Goal: Task Accomplishment & Management: Manage account settings

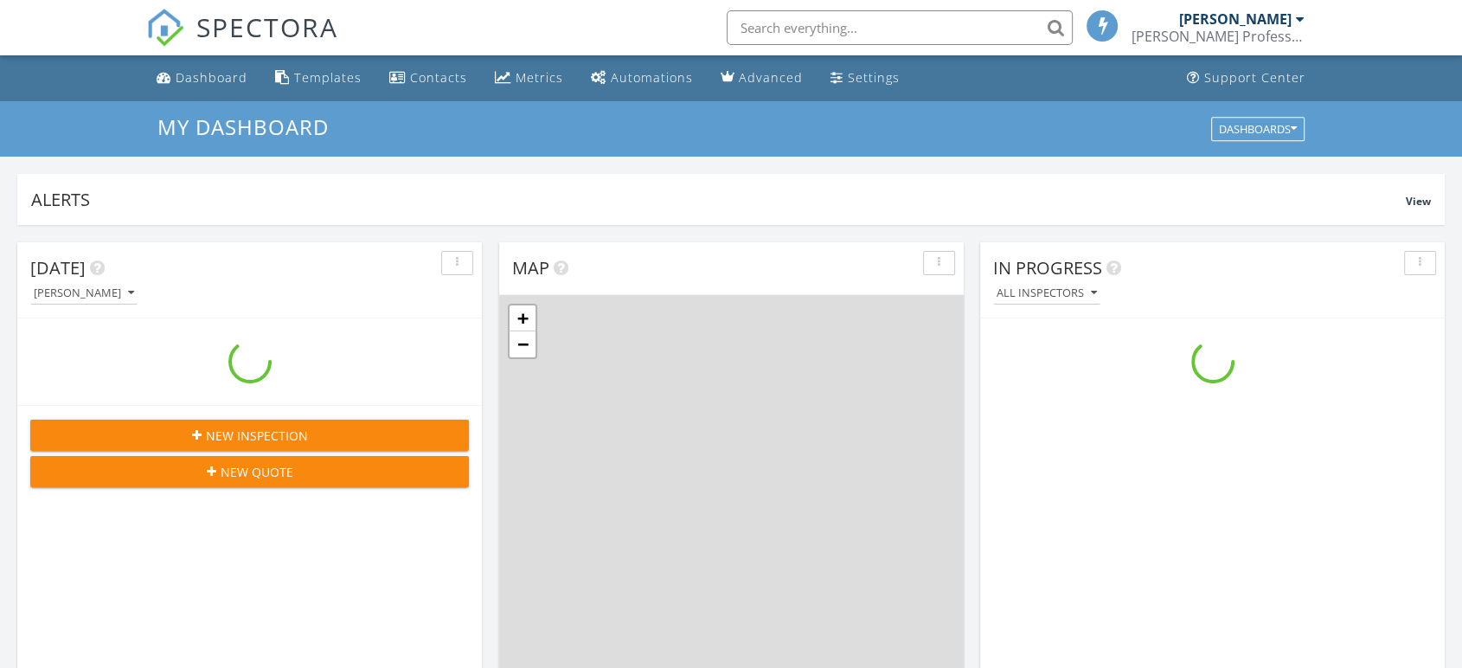
scroll to position [1605, 1492]
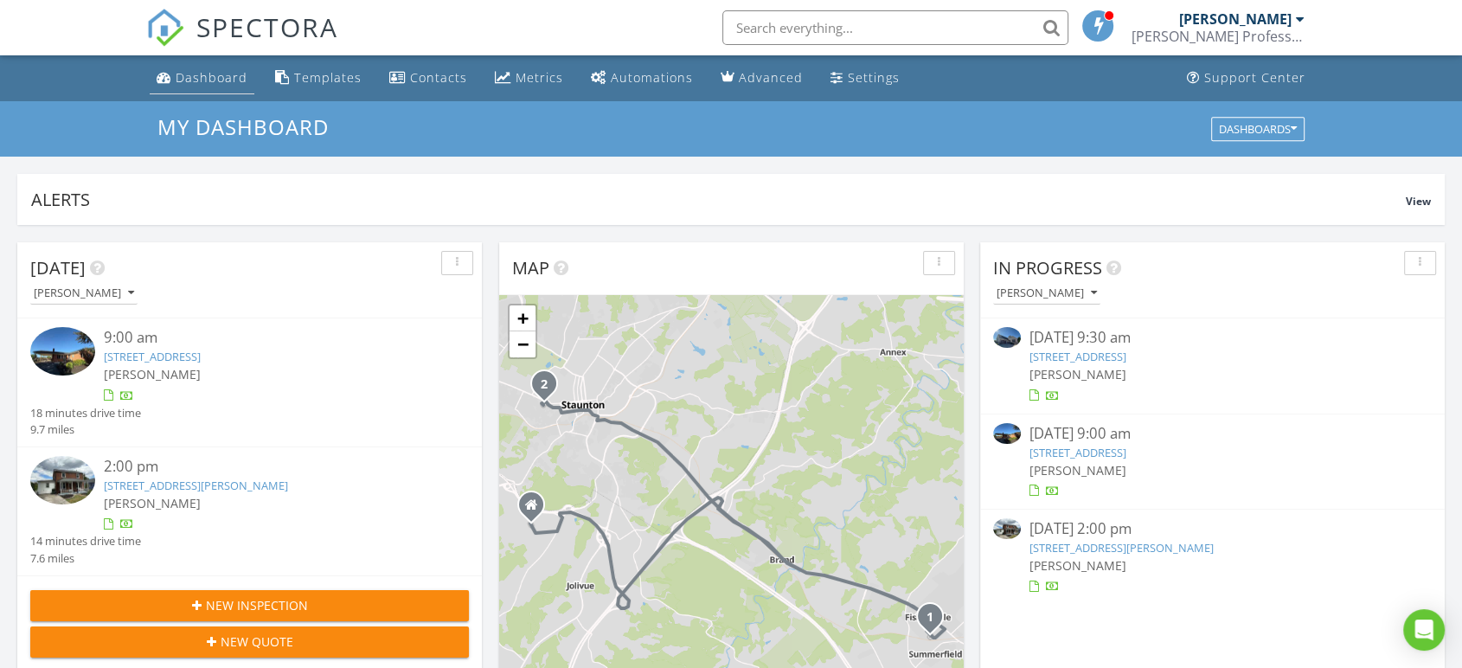
click at [211, 76] on div "Dashboard" at bounding box center [212, 77] width 72 height 16
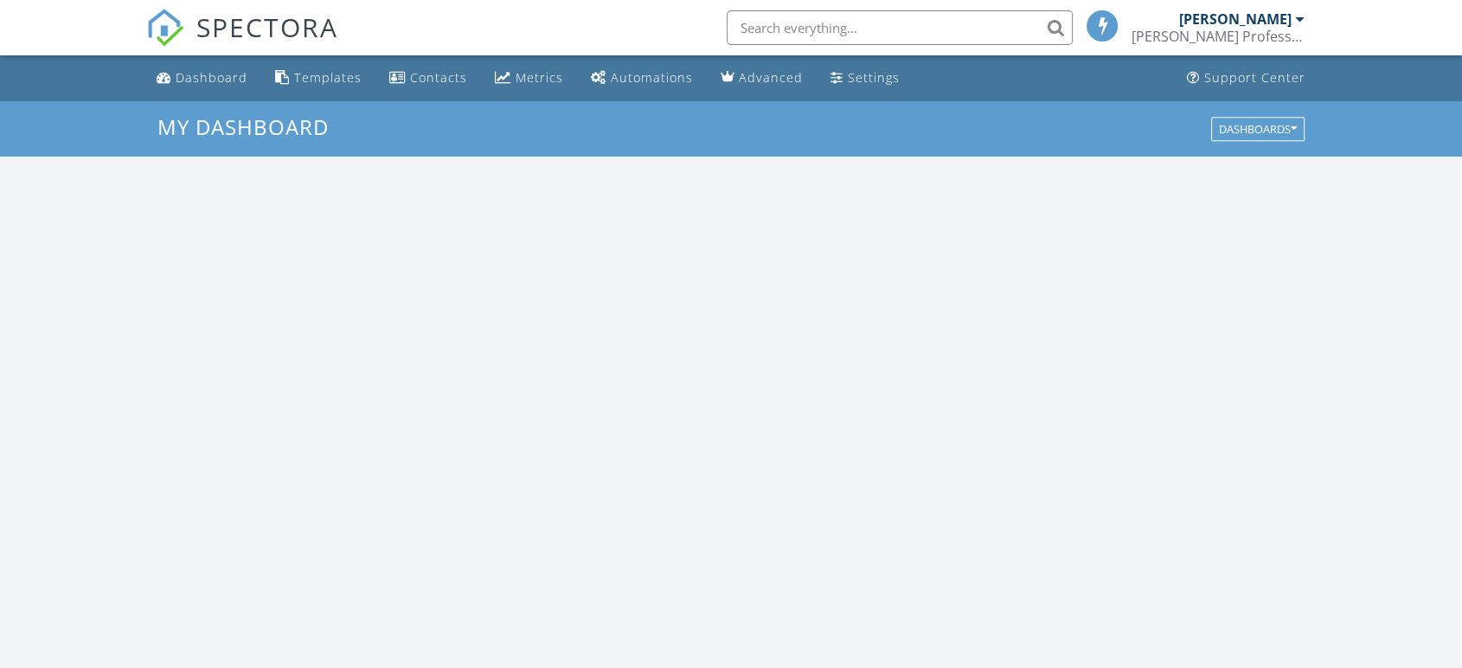
scroll to position [1605, 1492]
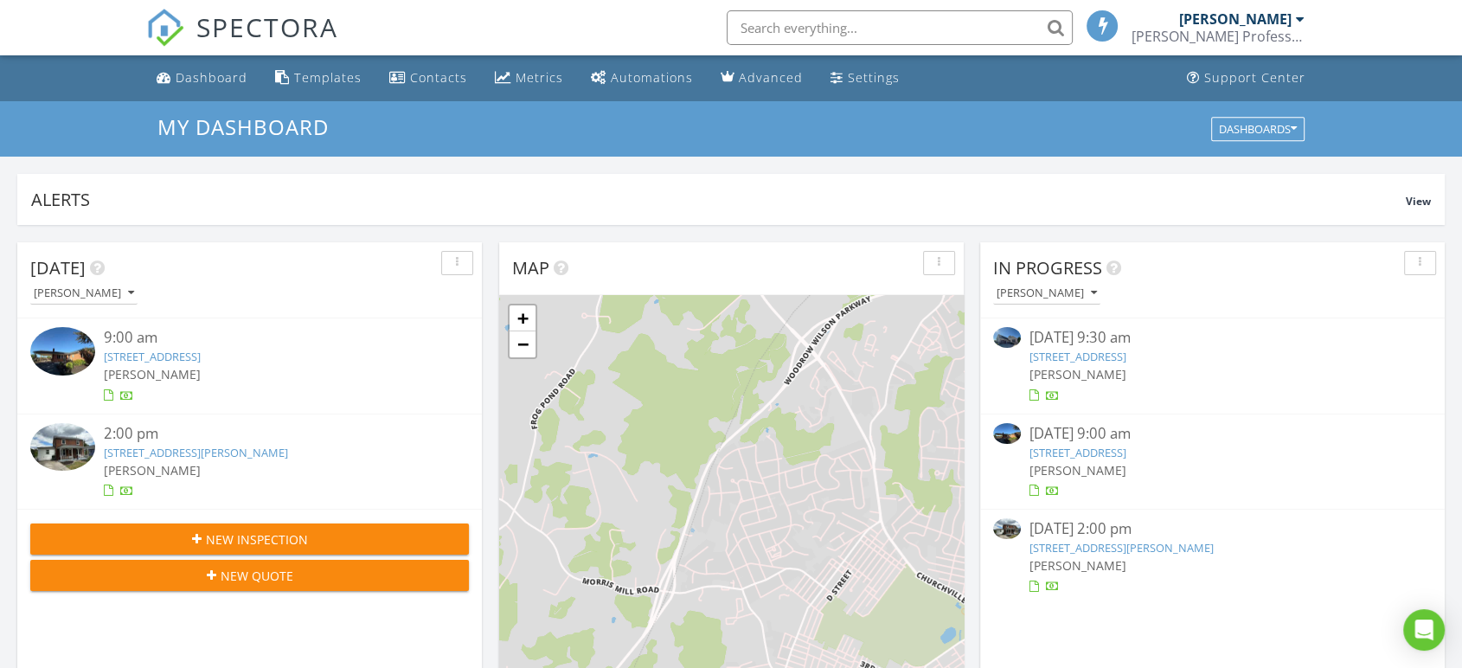
click at [211, 76] on div "Dashboard" at bounding box center [212, 77] width 72 height 16
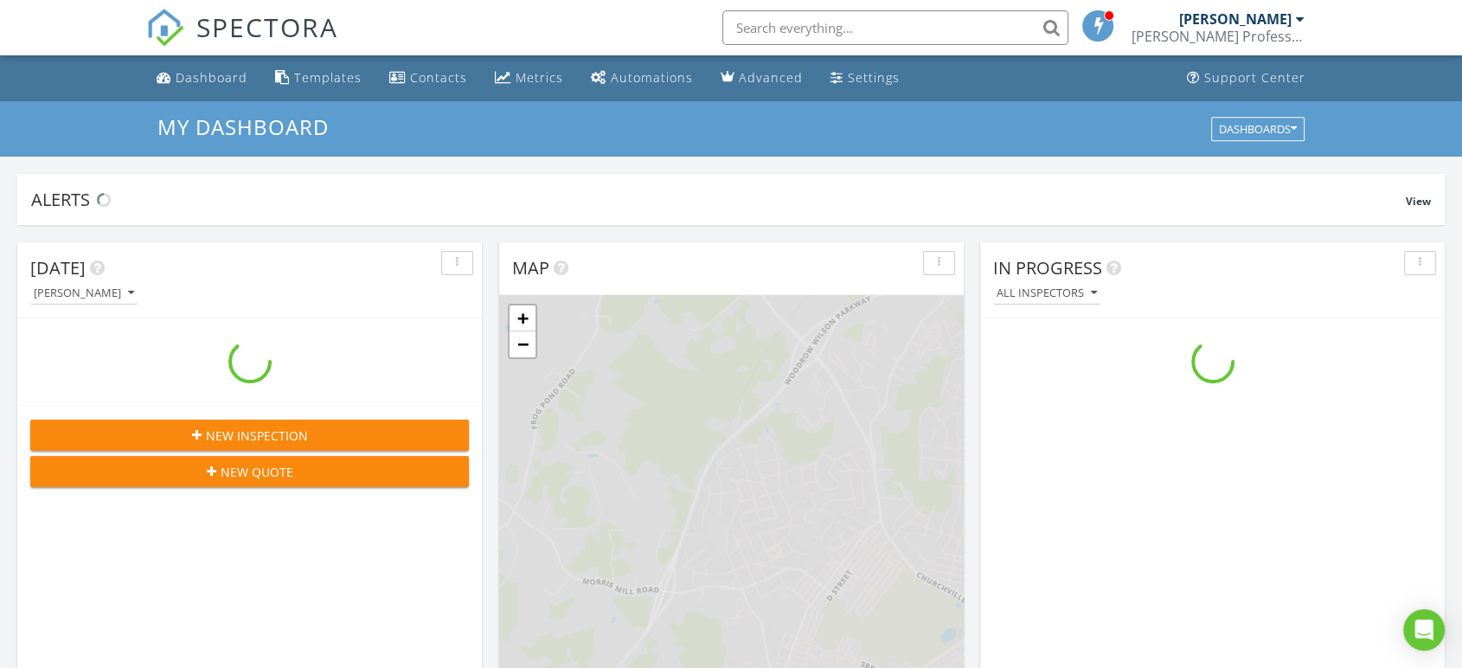
scroll to position [1605, 1492]
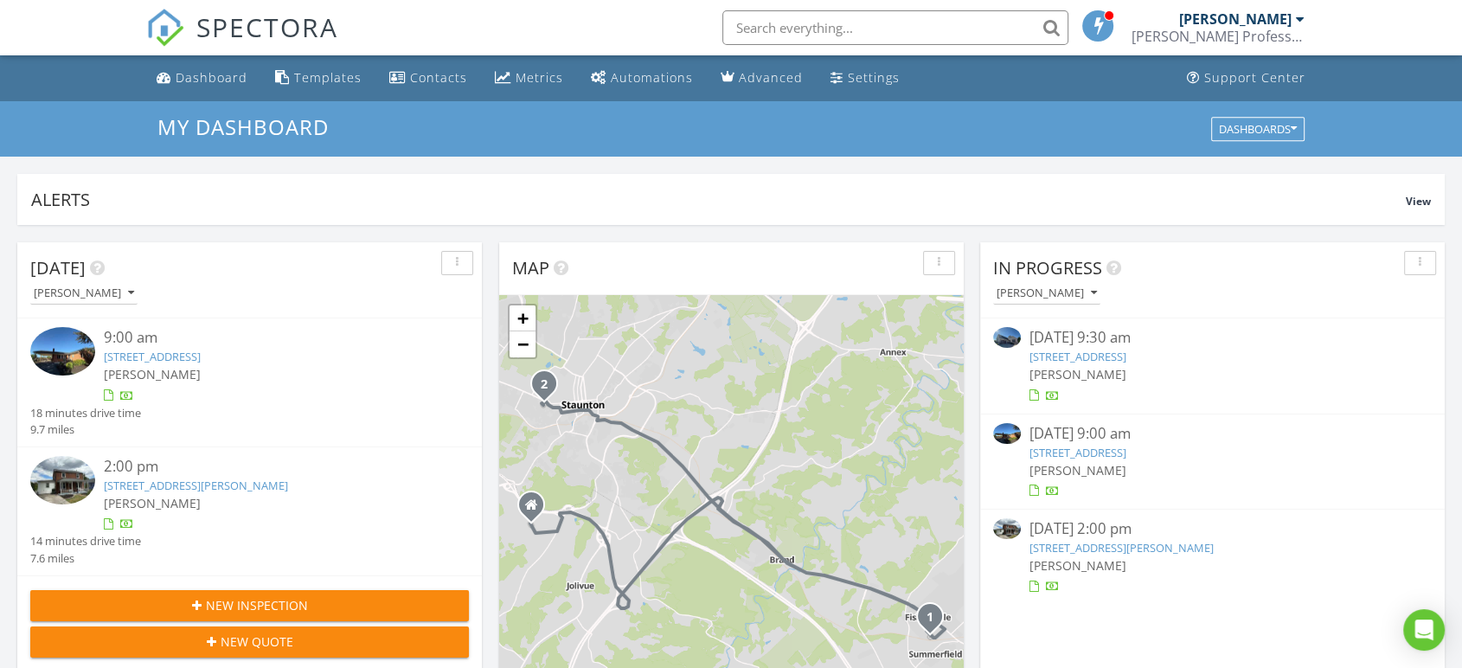
click at [1105, 455] on link "[STREET_ADDRESS]" at bounding box center [1077, 453] width 97 height 16
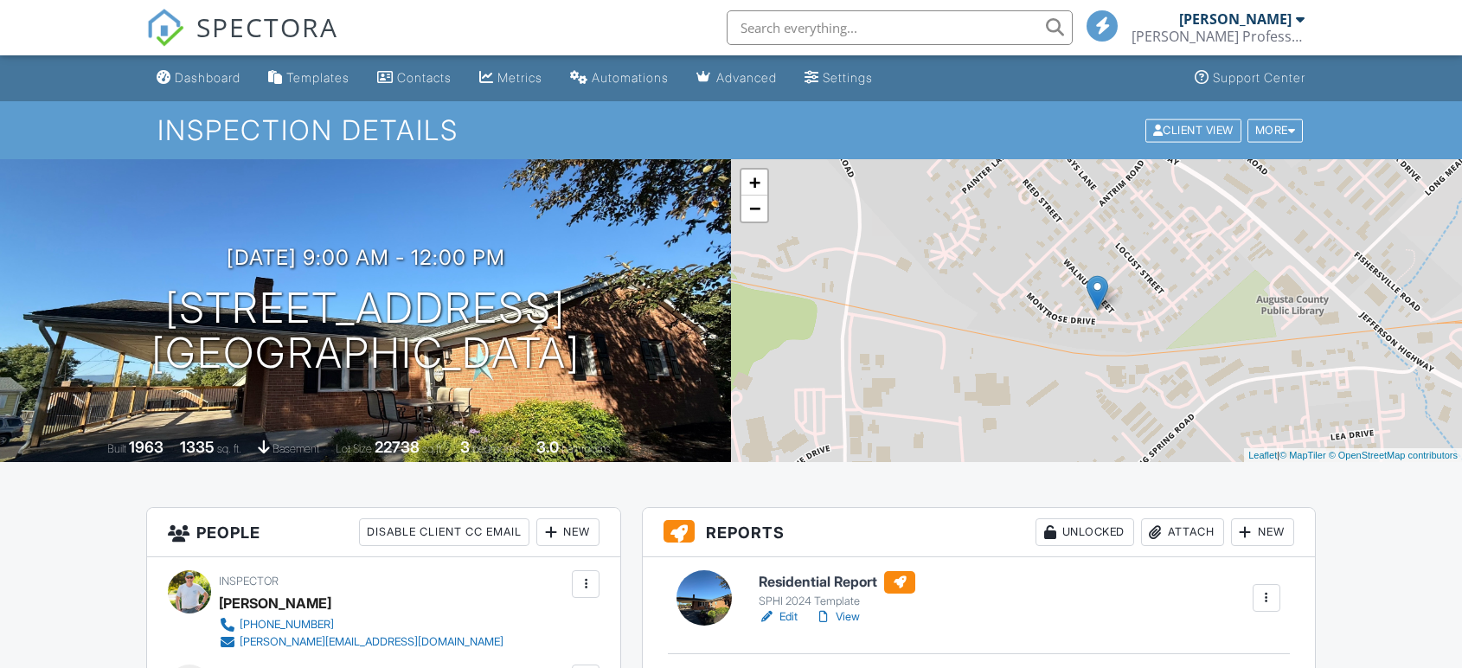
click at [783, 620] on link "Edit" at bounding box center [778, 616] width 39 height 17
